Goal: Task Accomplishment & Management: Manage account settings

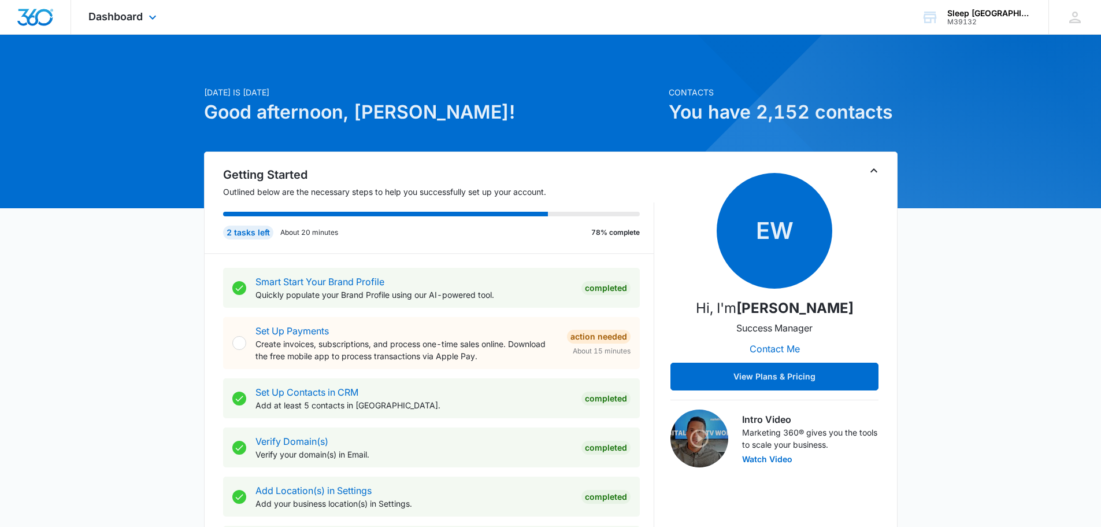
click at [138, 24] on div "Dashboard Apps Reputation Websites Forms CRM Email Social Payments POS Content …" at bounding box center [124, 17] width 106 height 34
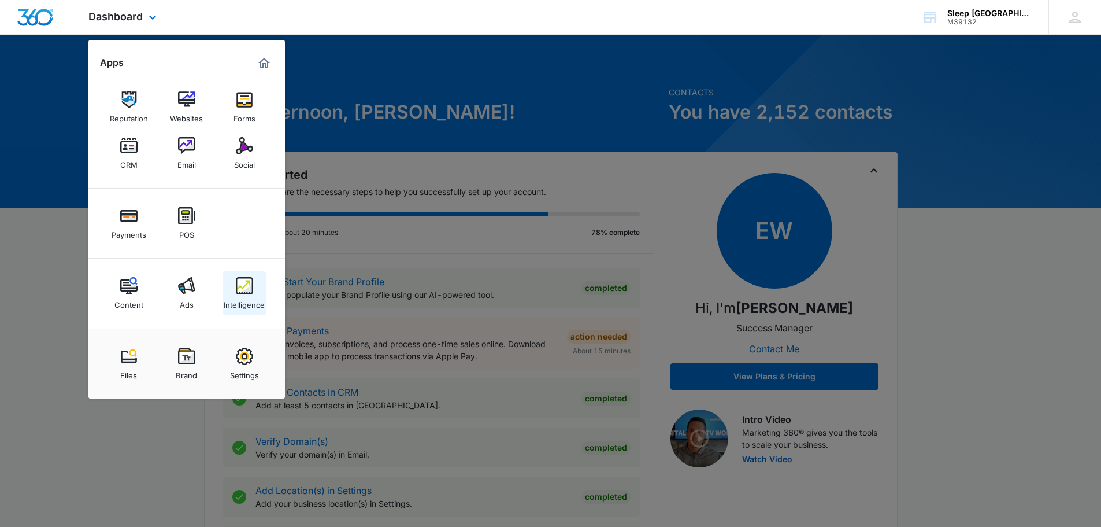
click at [239, 291] on img at bounding box center [244, 285] width 17 height 17
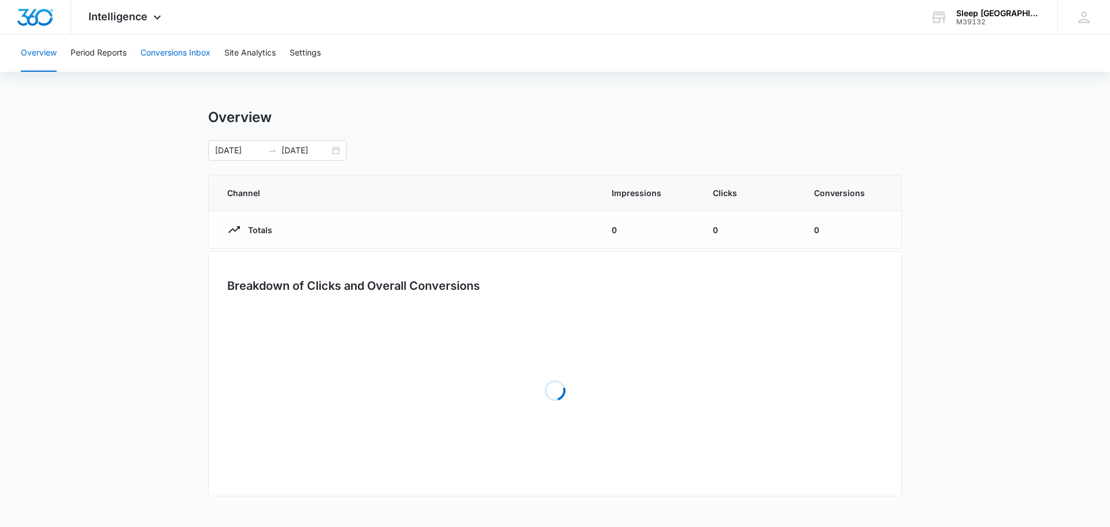
click at [183, 57] on button "Conversions Inbox" at bounding box center [175, 53] width 70 height 37
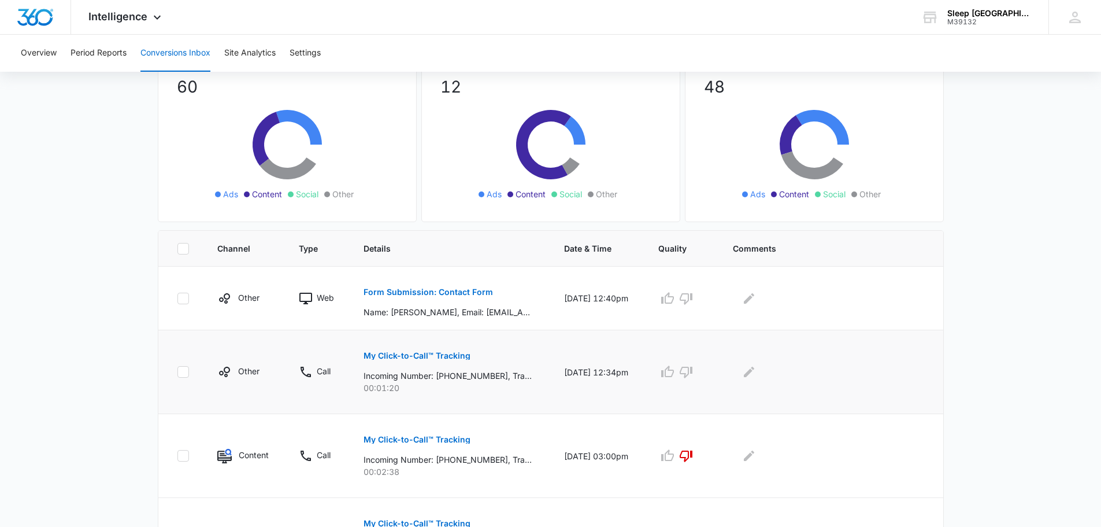
scroll to position [154, 0]
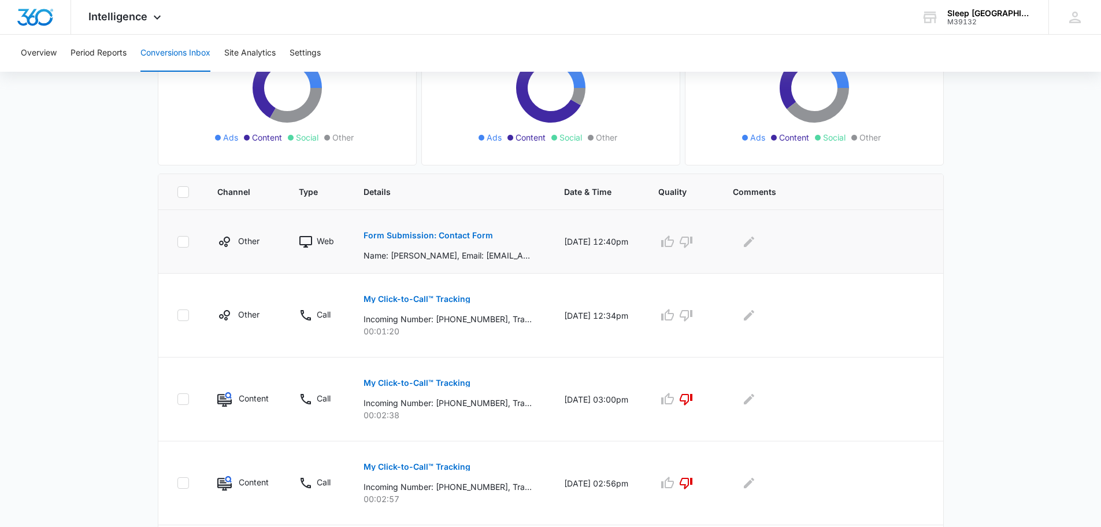
click at [470, 235] on p "Form Submission: Contact Form" at bounding box center [429, 235] width 130 height 8
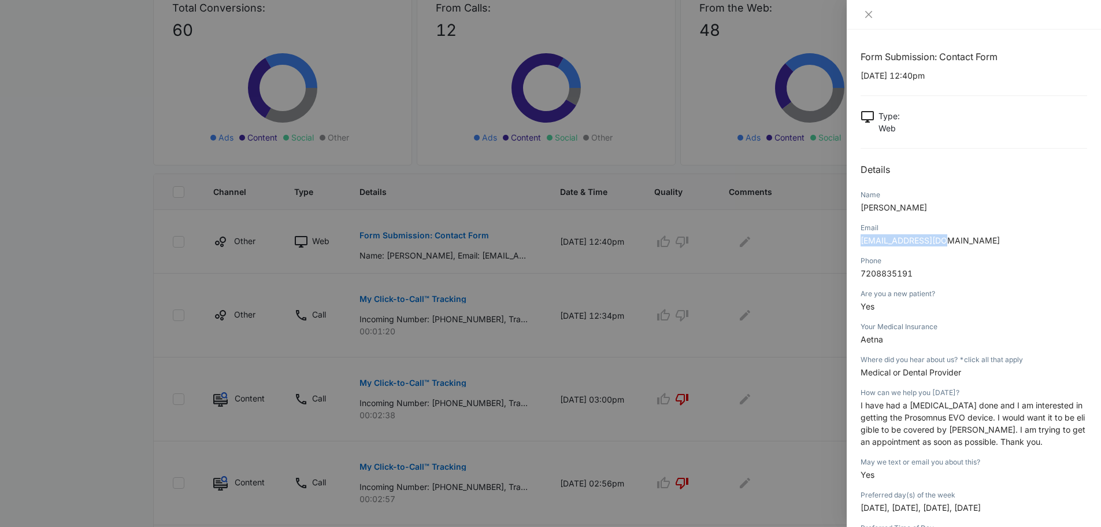
drag, startPoint x: 945, startPoint y: 240, endPoint x: 856, endPoint y: 242, distance: 89.6
click at [856, 242] on div "Form Submission: Contact Form [DATE] 12:40pm Type : Web Details Name [PERSON_NA…" at bounding box center [974, 277] width 254 height 497
copy span "[EMAIL_ADDRESS][DOMAIN_NAME]"
click at [996, 331] on div "Your Medical Insurance" at bounding box center [974, 326] width 227 height 10
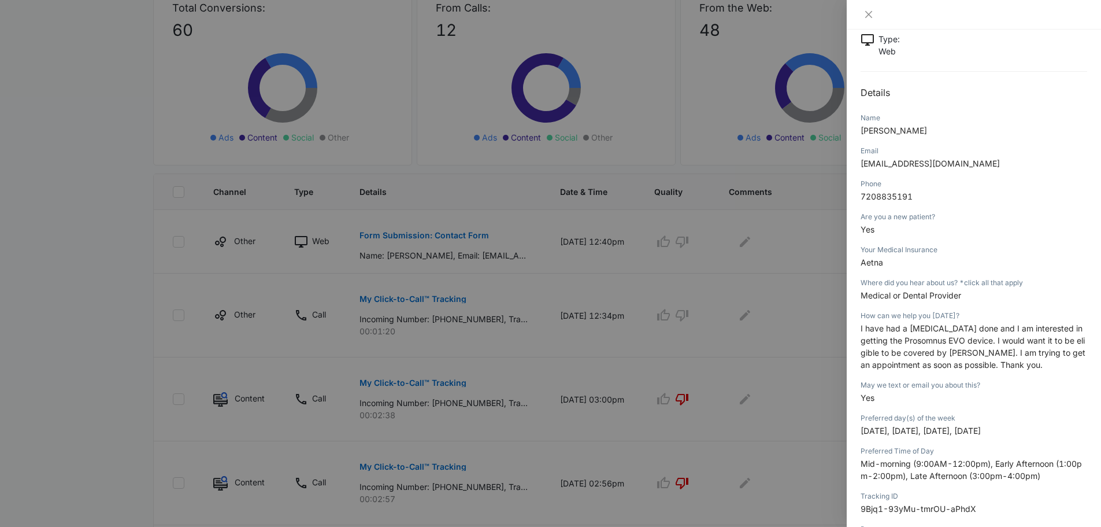
scroll to position [97, 0]
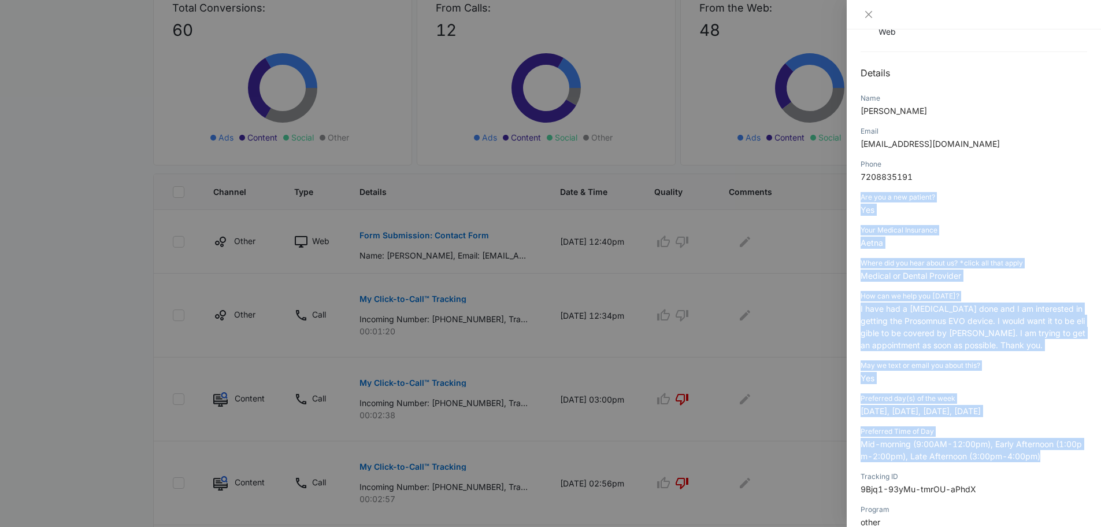
drag, startPoint x: 856, startPoint y: 193, endPoint x: 1059, endPoint y: 461, distance: 336.0
click at [1059, 461] on div "Form Submission: Contact Form [DATE] 12:40pm Type : Web Details Name [PERSON_NA…" at bounding box center [974, 277] width 254 height 497
copy div "Are you a new patient? Yes Your Medical Insurance Aetna Where did you hear abou…"
click at [870, 14] on icon "close" at bounding box center [868, 14] width 9 height 9
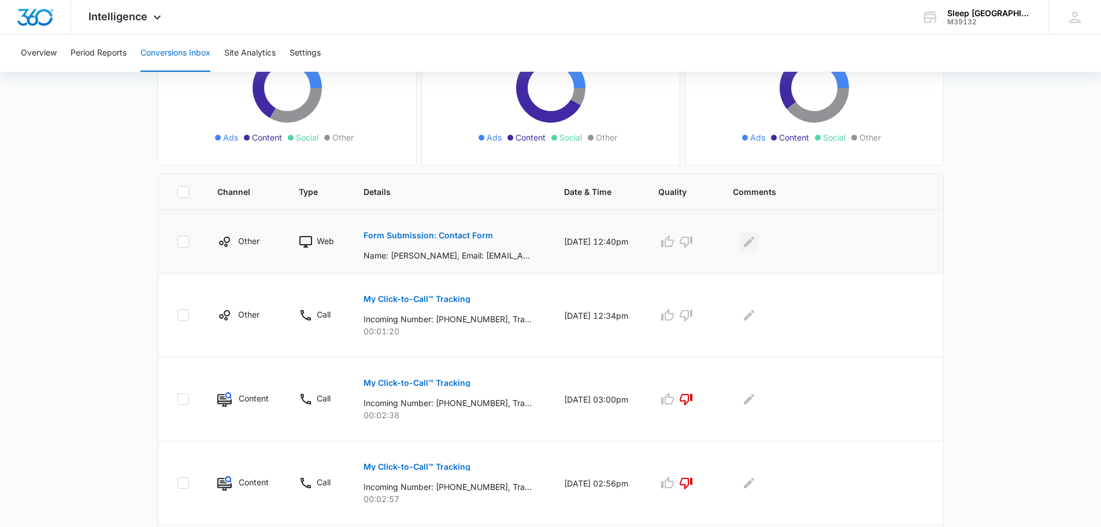
click at [754, 245] on icon "Edit Comments" at bounding box center [749, 241] width 10 height 10
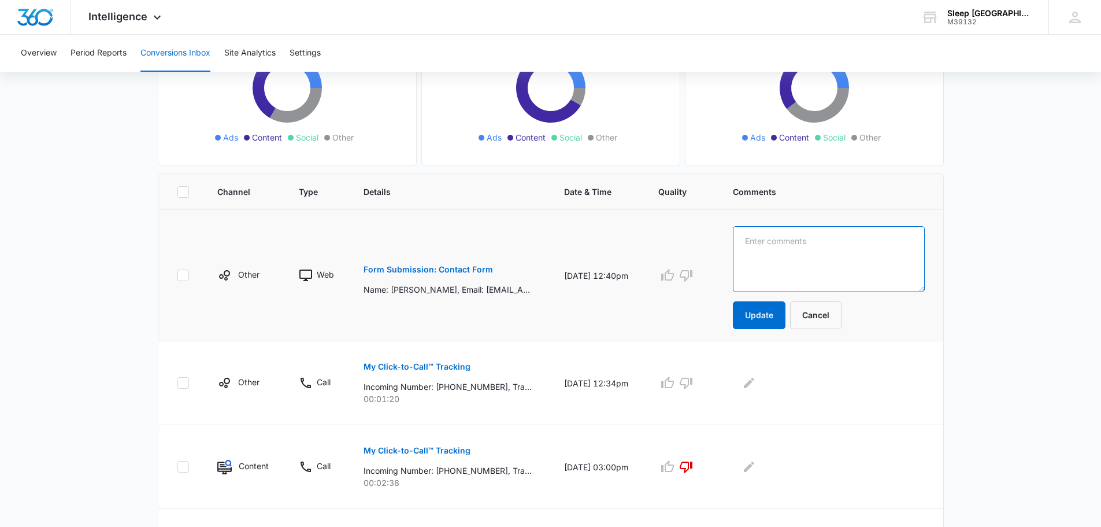
click at [784, 263] on textarea at bounding box center [828, 259] width 191 height 66
type textarea "contacted patient [DATE]"
click at [785, 313] on button "Update" at bounding box center [759, 315] width 53 height 28
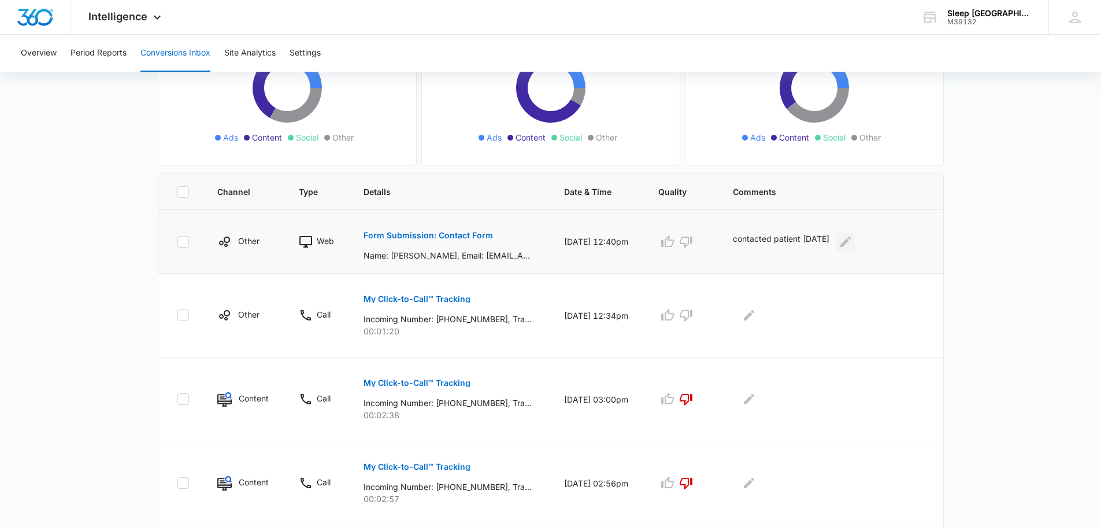
click at [851, 241] on icon "Edit Comments" at bounding box center [846, 241] width 10 height 10
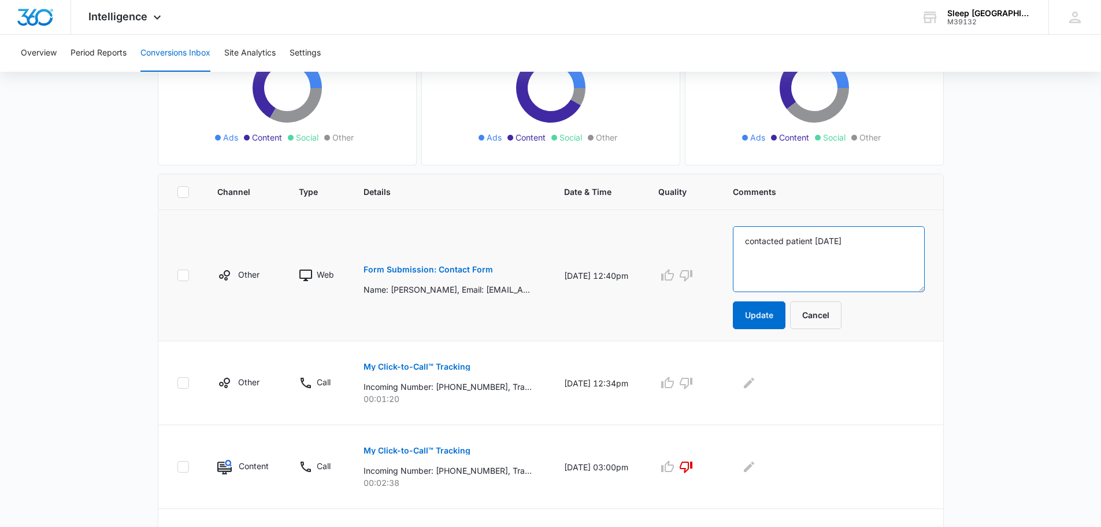
click at [880, 246] on textarea "contacted patient [DATE]" at bounding box center [828, 259] width 191 height 66
type textarea "contacted patient [DATE] JG"
click at [786, 311] on button "Update" at bounding box center [759, 315] width 53 height 28
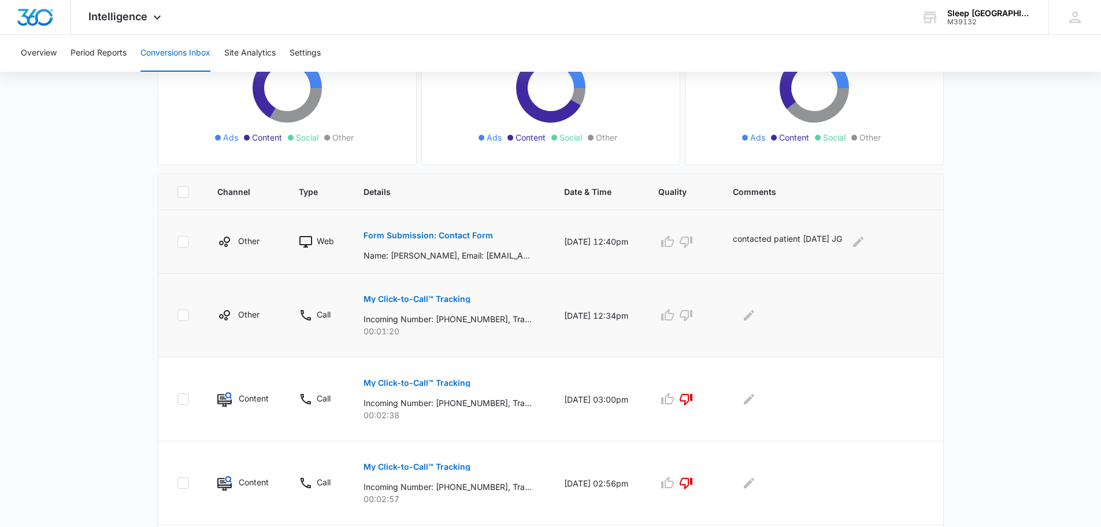
click at [449, 298] on p "My Click-to-Call™ Tracking" at bounding box center [417, 299] width 107 height 8
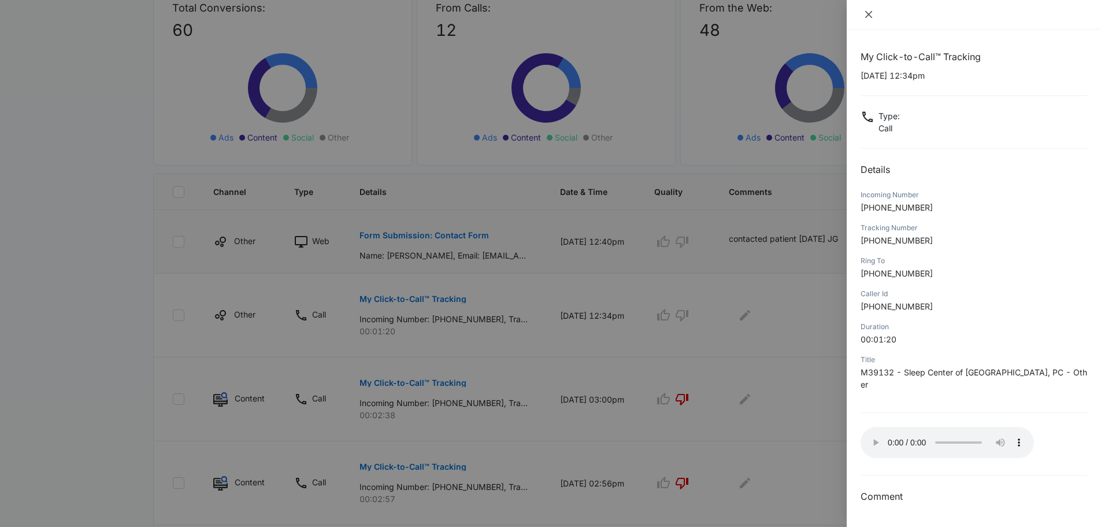
click at [872, 16] on icon "close" at bounding box center [868, 14] width 9 height 9
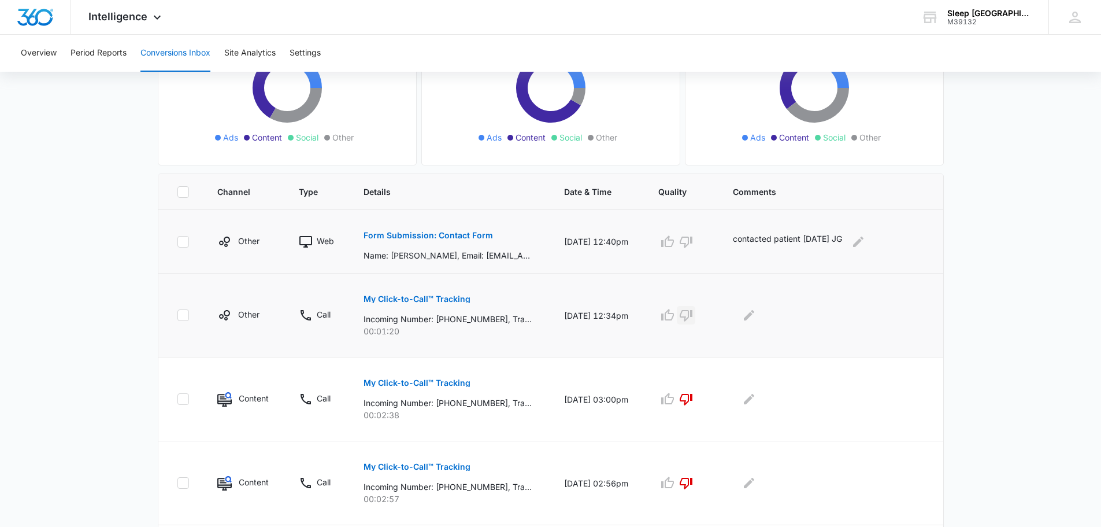
click at [693, 318] on icon "button" at bounding box center [686, 315] width 14 height 14
click at [756, 317] on icon "Edit Comments" at bounding box center [749, 315] width 14 height 14
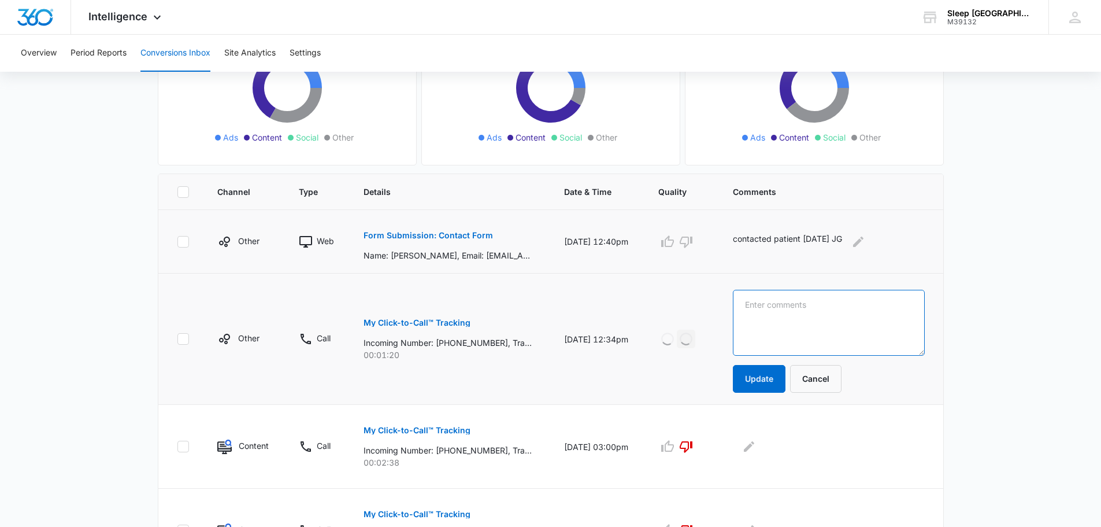
click at [805, 321] on textarea at bounding box center [828, 323] width 191 height 66
type textarea "same patient as above, also left a message"
click at [786, 386] on button "Update" at bounding box center [759, 379] width 53 height 28
